Goal: Use online tool/utility: Use online tool/utility

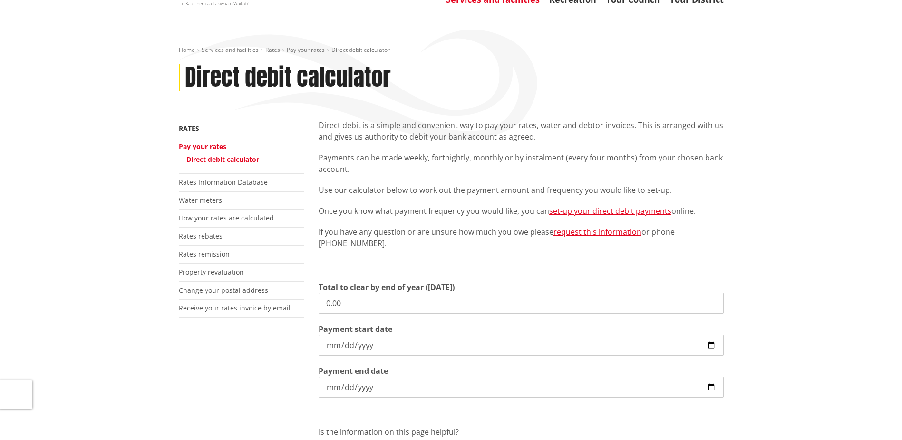
scroll to position [95, 0]
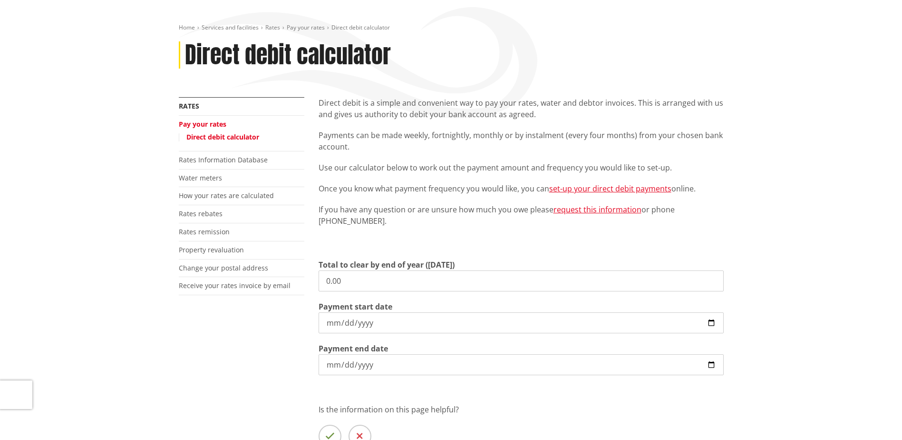
click at [351, 282] on input "0.00" at bounding box center [521, 280] width 405 height 21
type input "0"
type input "6,247.29"
click at [712, 322] on input "[DATE]" at bounding box center [521, 322] width 405 height 21
type input "[DATE]"
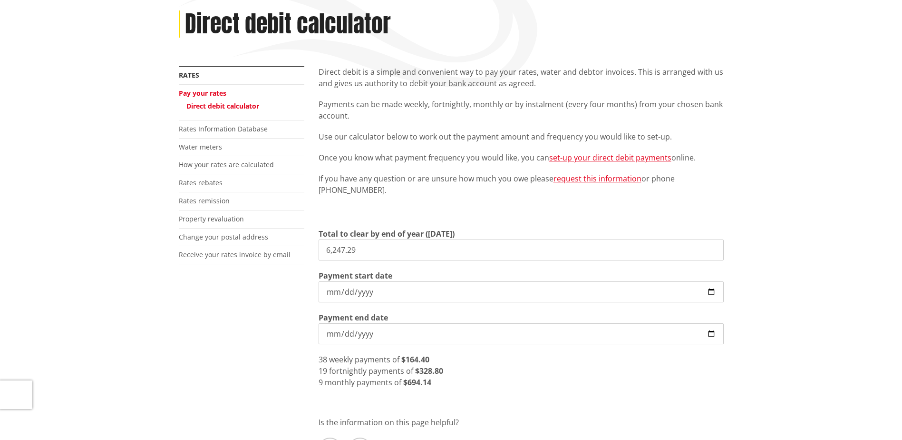
scroll to position [143, 0]
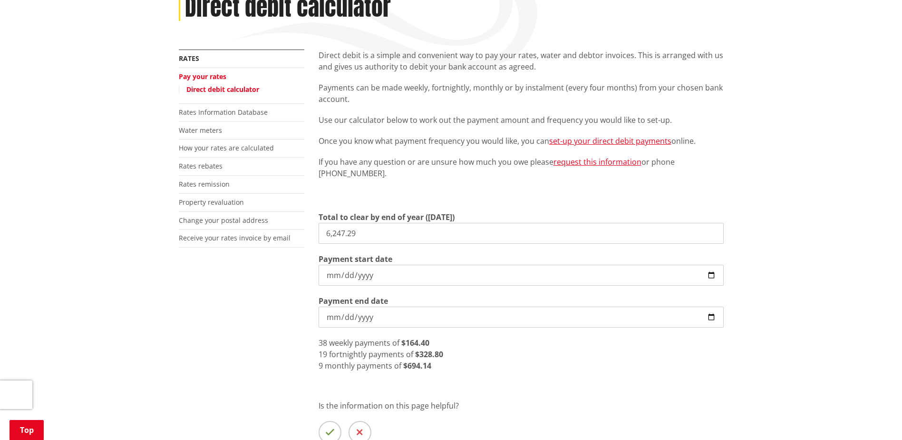
click at [711, 318] on input "[DATE]" at bounding box center [521, 316] width 405 height 21
type input "[DATE]"
click at [710, 272] on input "[DATE]" at bounding box center [521, 275] width 405 height 21
click at [281, 307] on div "More from this section Rates Pay your rates Direct debit calculator Rates Infor…" at bounding box center [451, 266] width 559 height 435
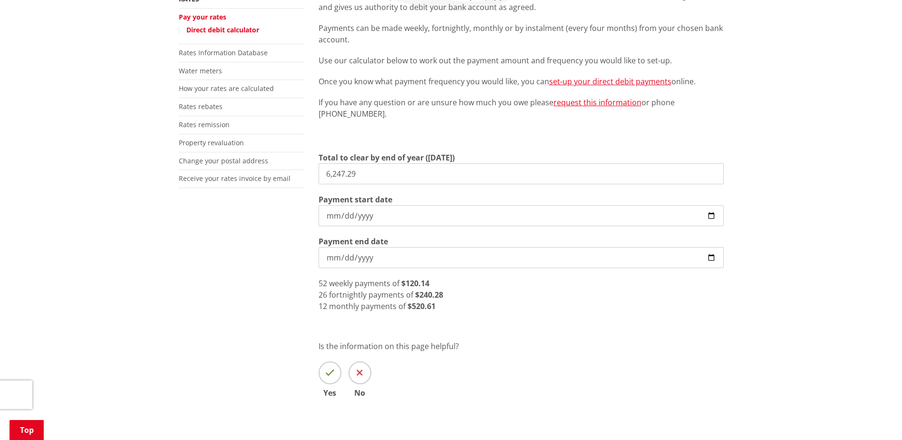
scroll to position [203, 0]
